Goal: Transaction & Acquisition: Obtain resource

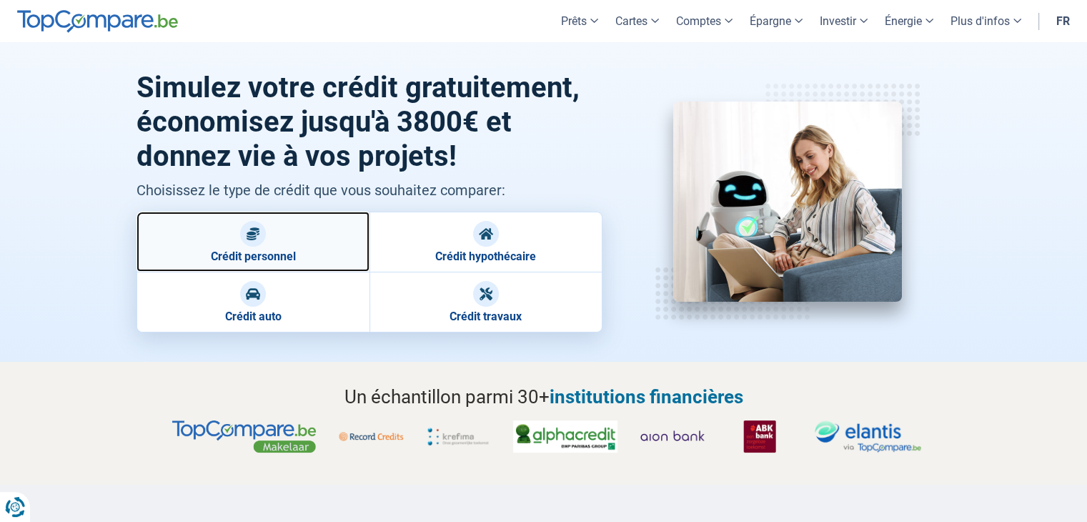
click at [267, 231] on link "Crédit personnel" at bounding box center [252, 242] width 233 height 60
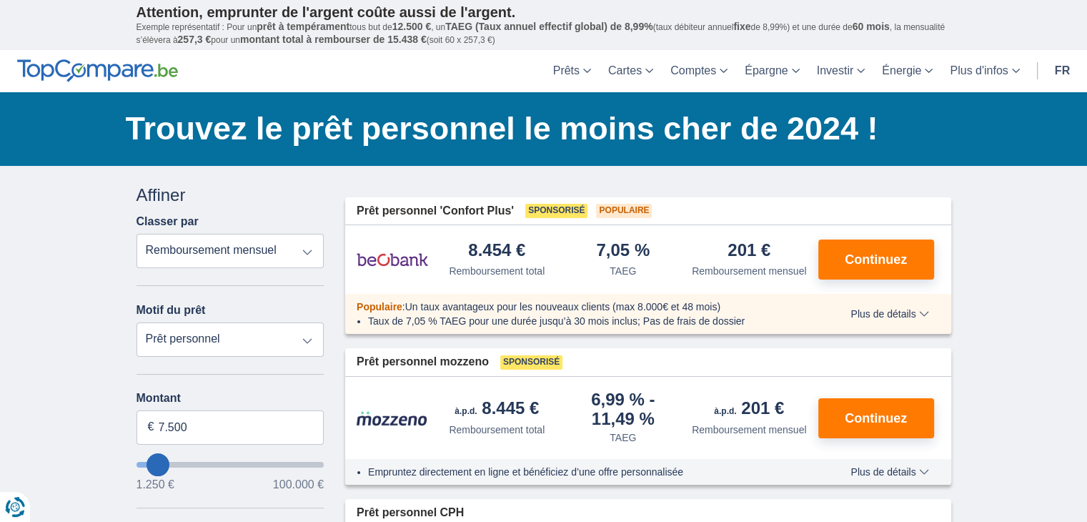
click at [295, 246] on select "Remboursement total TAEG Remboursement mensuel" at bounding box center [230, 251] width 188 height 34
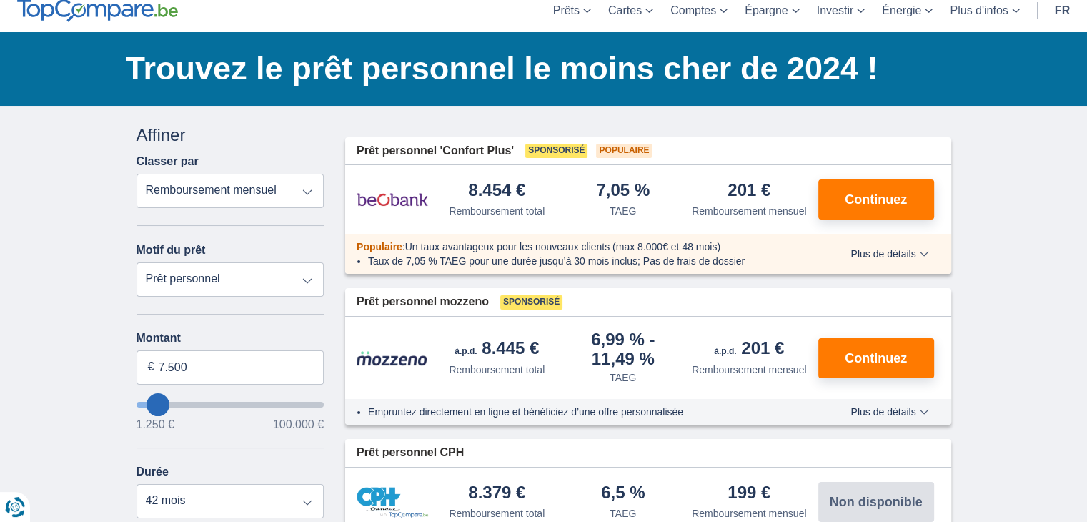
scroll to position [143, 0]
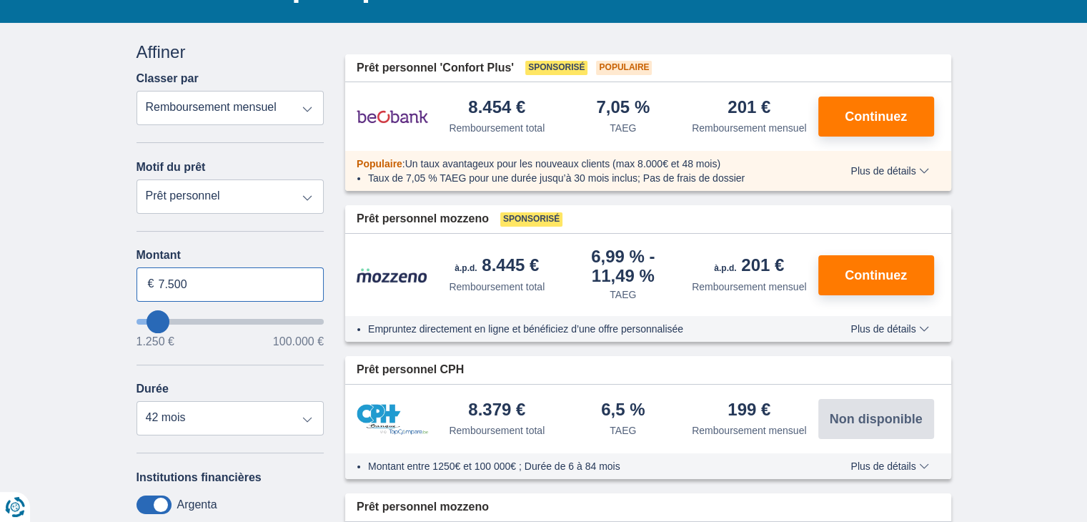
drag, startPoint x: 203, startPoint y: 295, endPoint x: 141, endPoint y: 284, distance: 63.2
click at [141, 284] on input "7.500" at bounding box center [230, 284] width 188 height 34
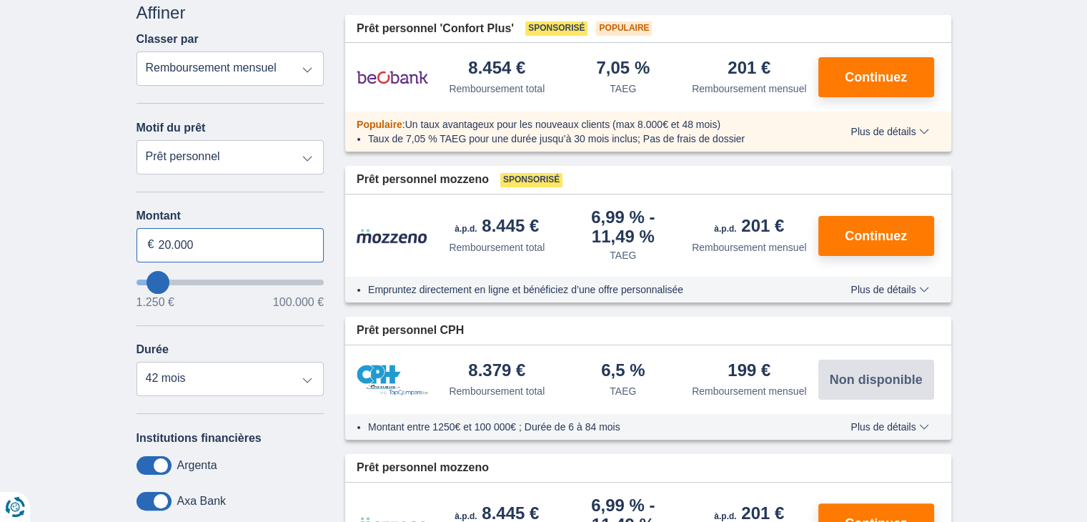
scroll to position [214, 0]
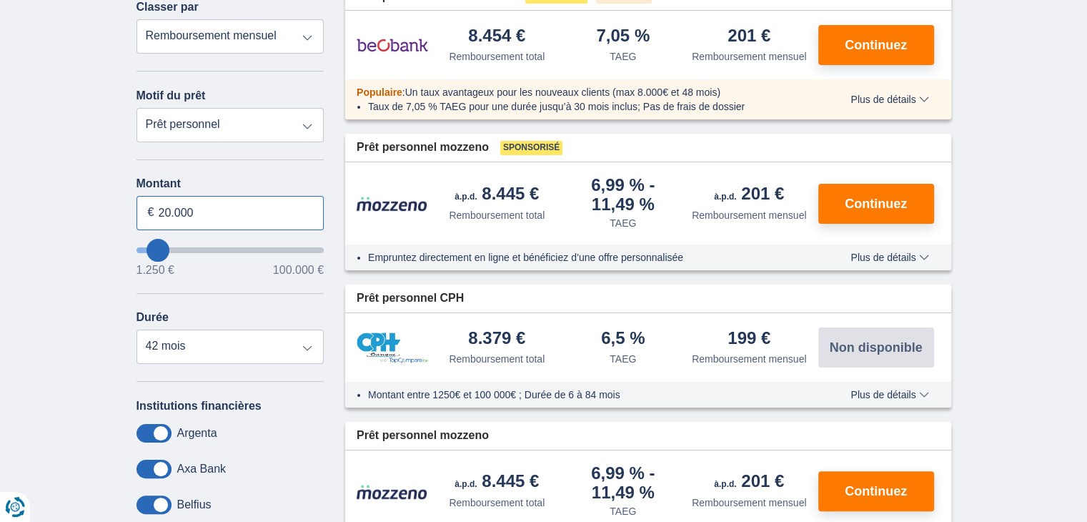
type input "20.000"
type input "20250"
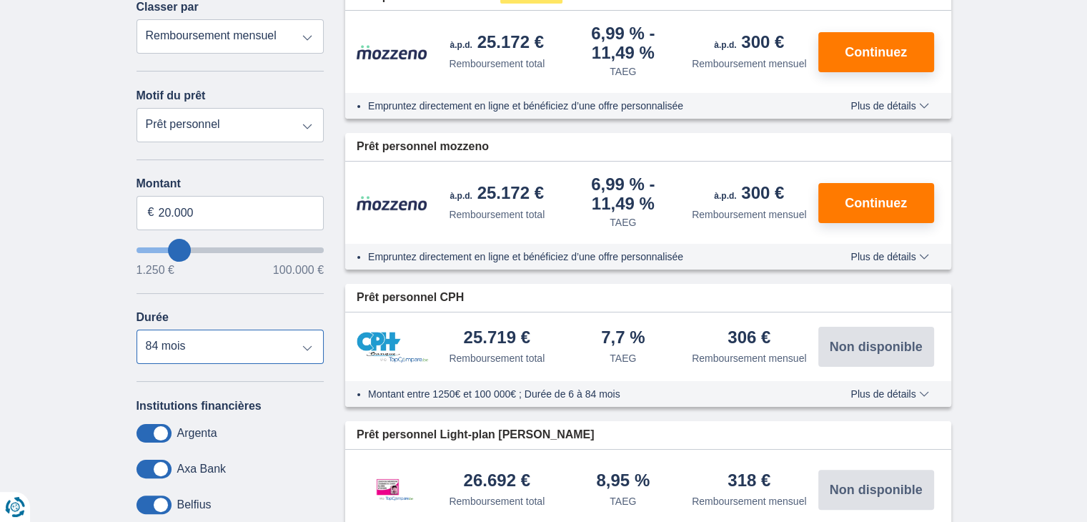
select select "60"
click at [136, 329] on select "12 mois 18 mois 24 mois 30 mois 36 mois 42 mois 48 mois 60 mois 72 mois 84 mois" at bounding box center [230, 346] width 188 height 34
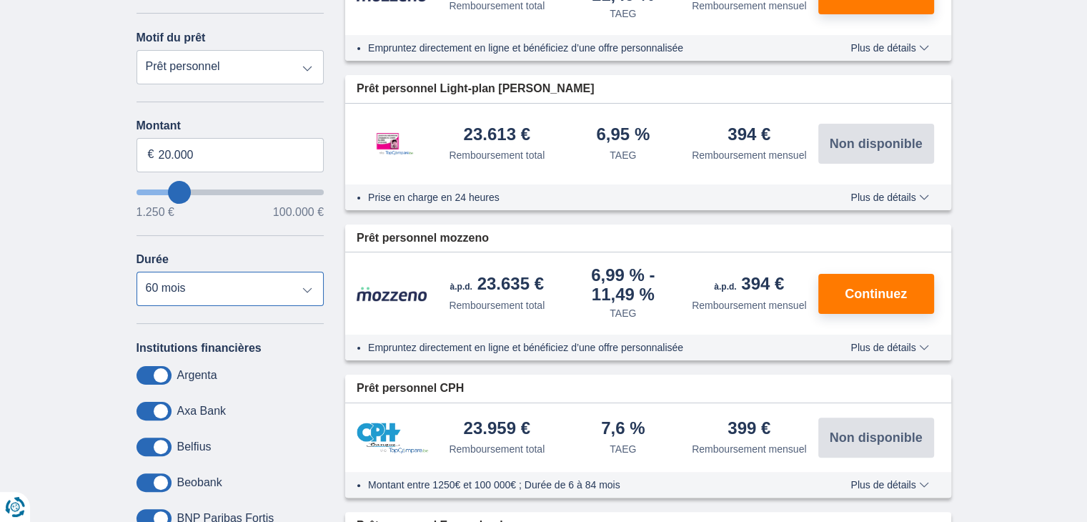
scroll to position [143, 0]
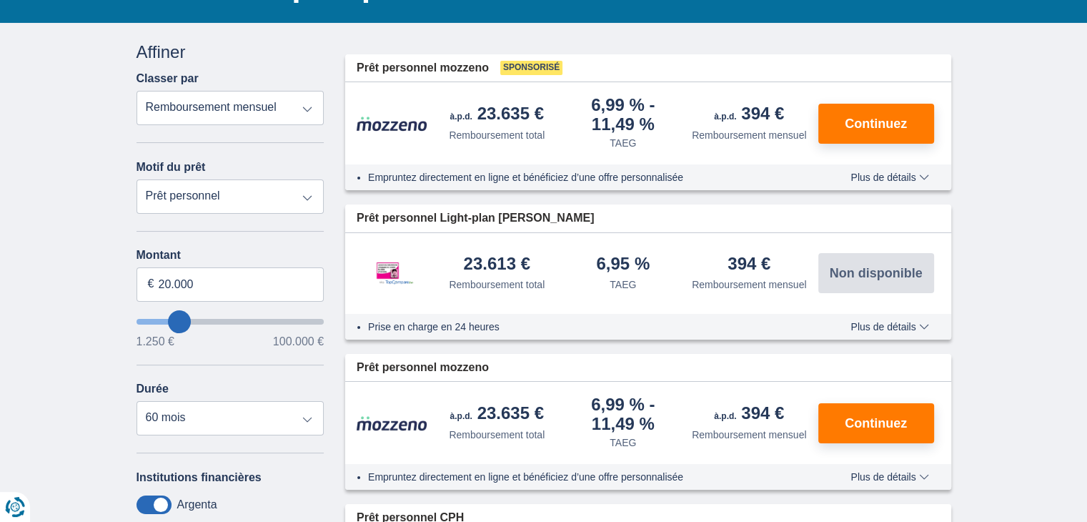
click at [910, 169] on div "Empruntez directement en ligne et bénéficiez d’une offre personnalisée Plus de …" at bounding box center [648, 177] width 606 height 26
click at [915, 172] on span "Plus de détails" at bounding box center [889, 177] width 78 height 10
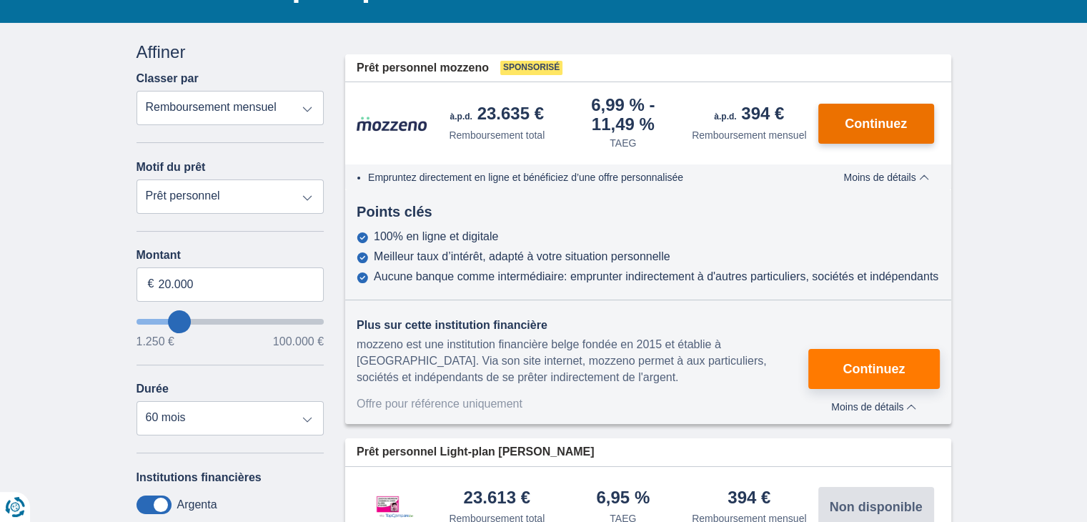
click at [895, 126] on span "Continuez" at bounding box center [876, 123] width 62 height 13
